Goal: Browse casually

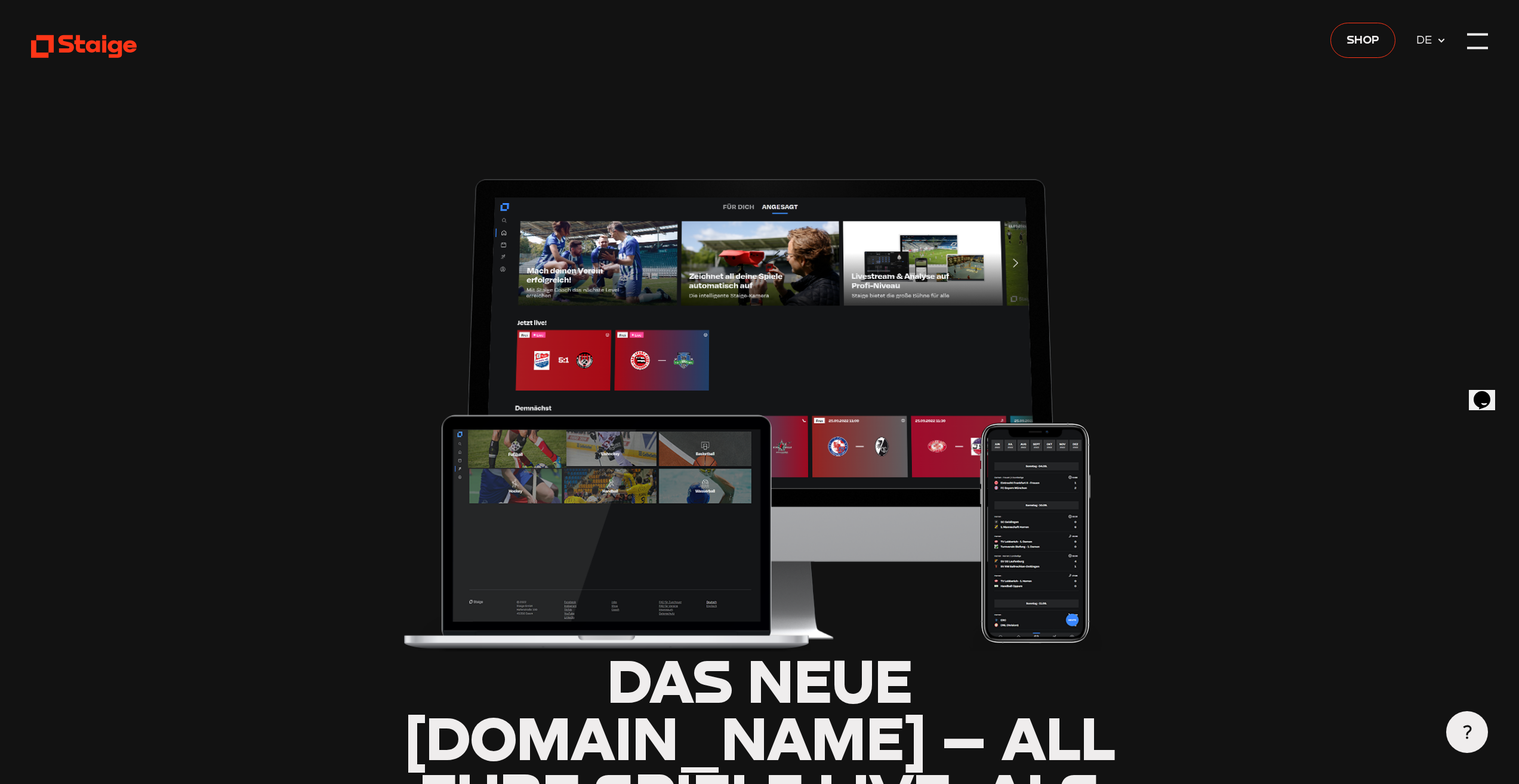
click at [98, 52] on use at bounding box center [83, 46] width 105 height 23
type input "0.8"
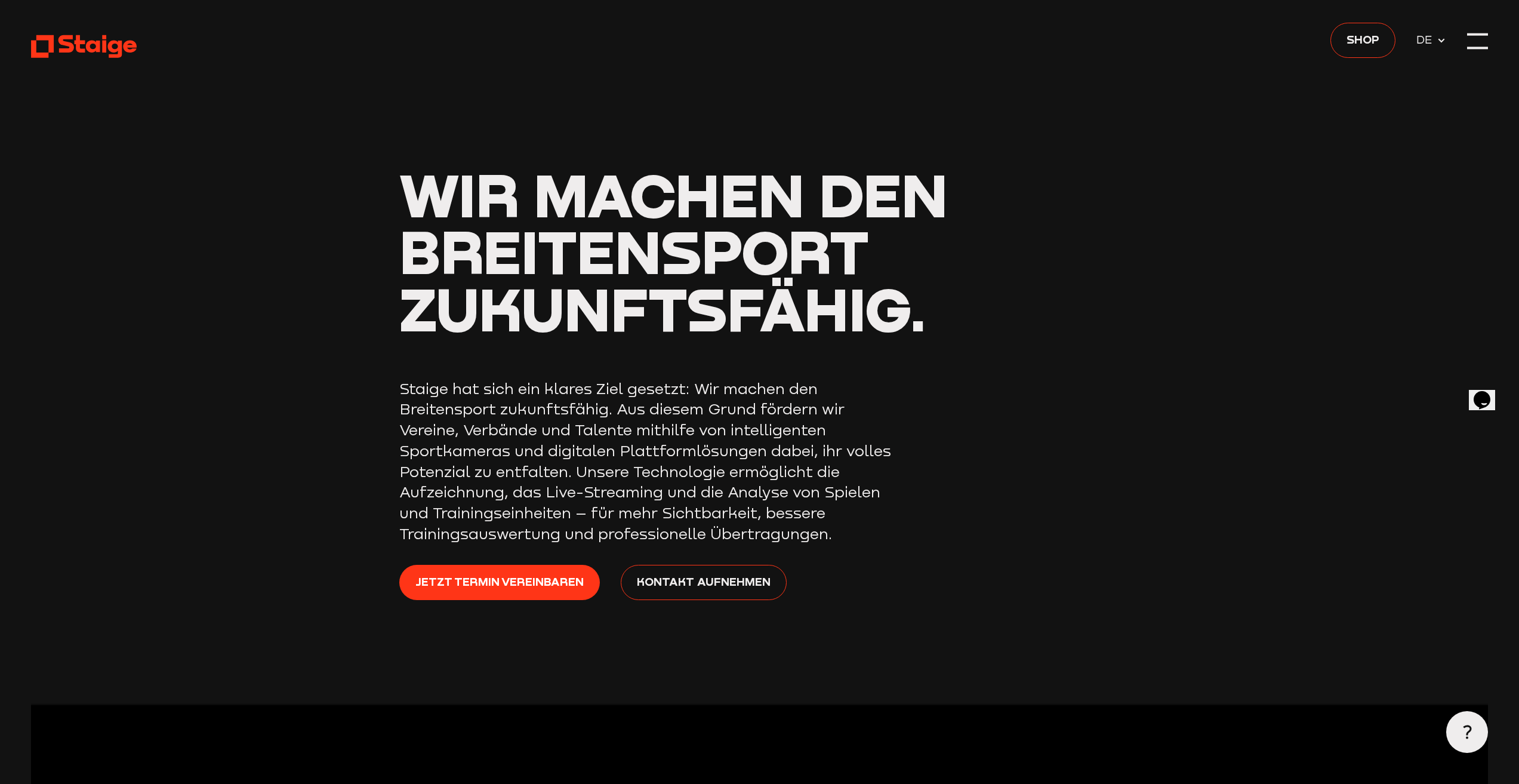
click at [1463, 37] on header "Wir machen den Breitensport zukunftsfähig. Staige hat sich ein klares Ziel gese…" at bounding box center [760, 351] width 1457 height 703
click at [1440, 45] on icon at bounding box center [1442, 41] width 10 height 10
